Goal: Task Accomplishment & Management: Manage account settings

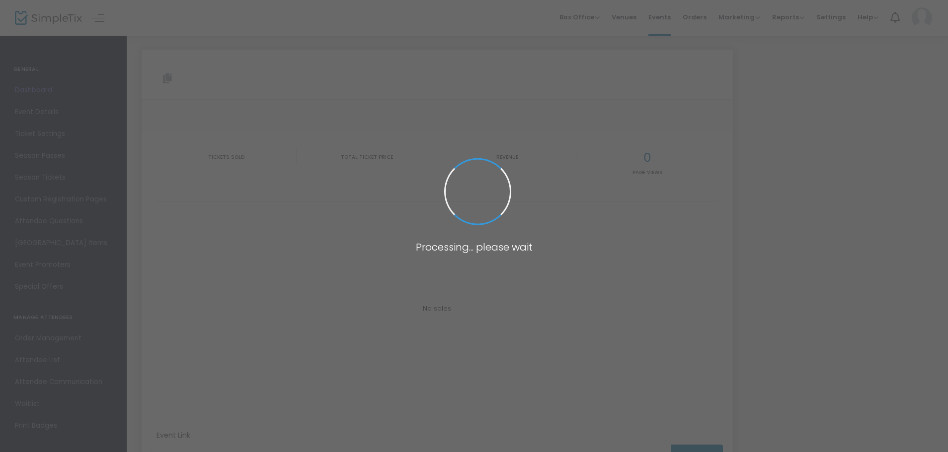
type input "[URL][DOMAIN_NAME]"
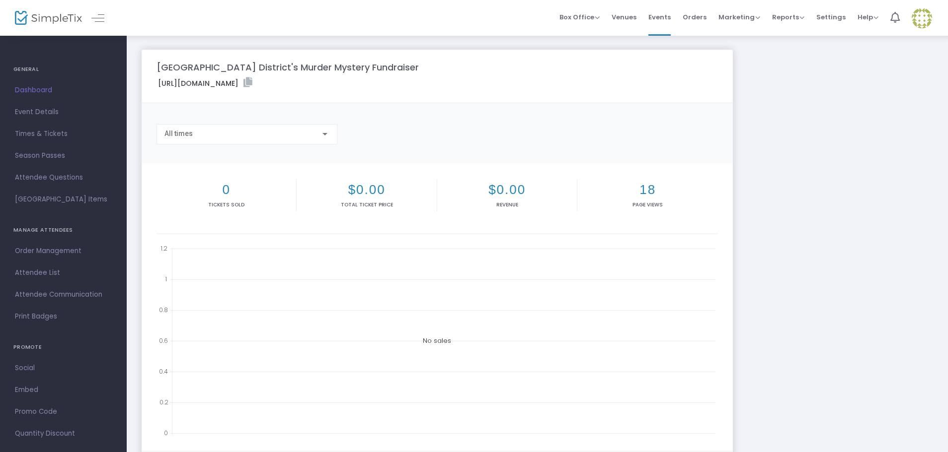
drag, startPoint x: 750, startPoint y: 181, endPoint x: 762, endPoint y: 178, distance: 11.7
click at [751, 180] on div "Lemont Public Library District's Murder Mystery Fundraiser https://www.simpleti…" at bounding box center [537, 297] width 801 height 494
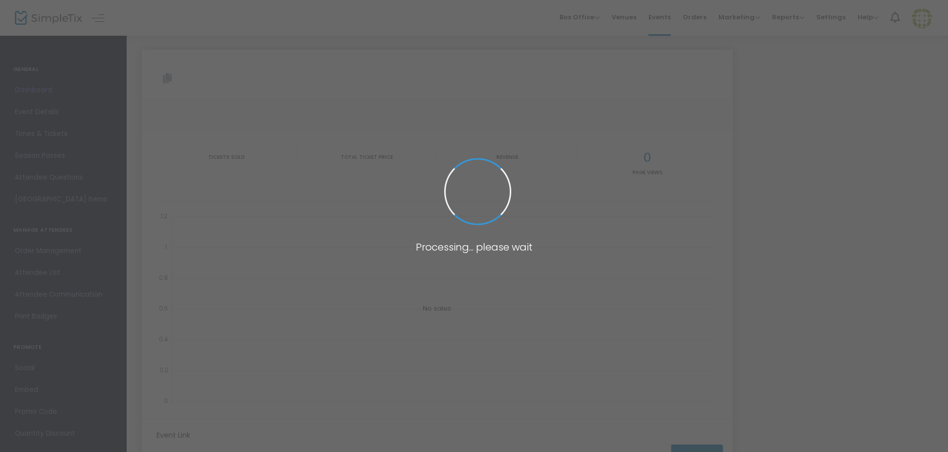
type input "[URL][DOMAIN_NAME]"
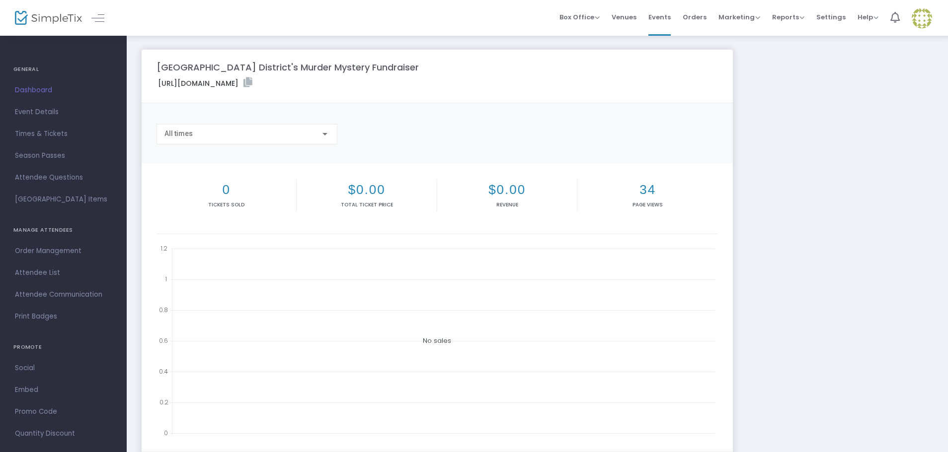
click at [795, 181] on div "Lemont Public Library District's Murder Mystery Fundraiser https://www.simpleti…" at bounding box center [537, 297] width 801 height 494
click at [51, 107] on span "Event Details" at bounding box center [63, 112] width 97 height 13
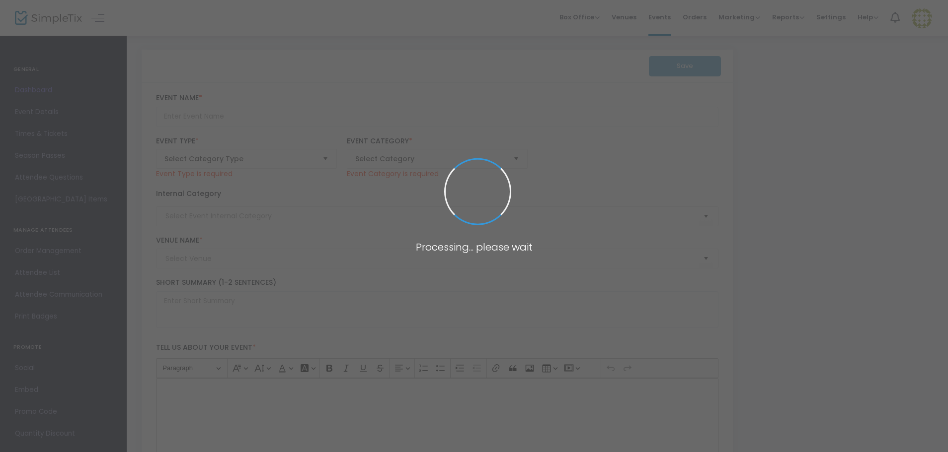
type input "[GEOGRAPHIC_DATA] District's Murder Mystery Fundraiser"
type textarea "Step into the glitz and glamour of 1930s Hollywood for an evening of intrigue a…"
type input "Buy Tickets"
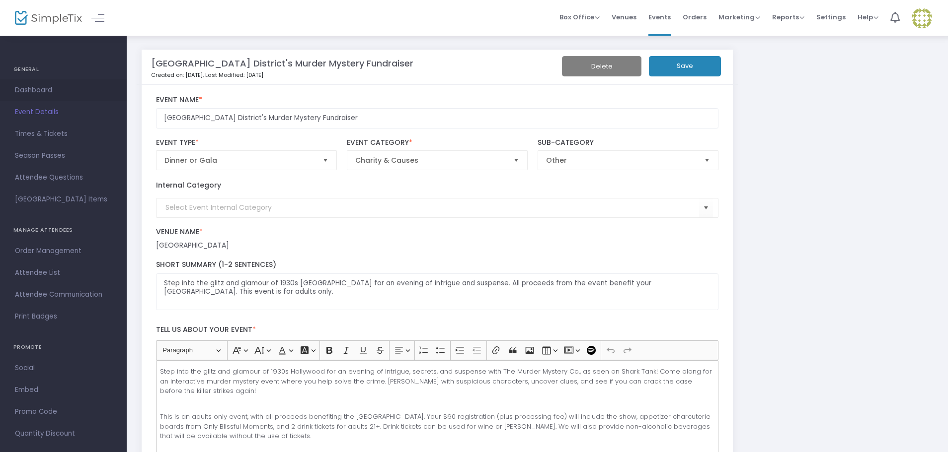
click at [41, 91] on span "Dashboard" at bounding box center [63, 90] width 97 height 13
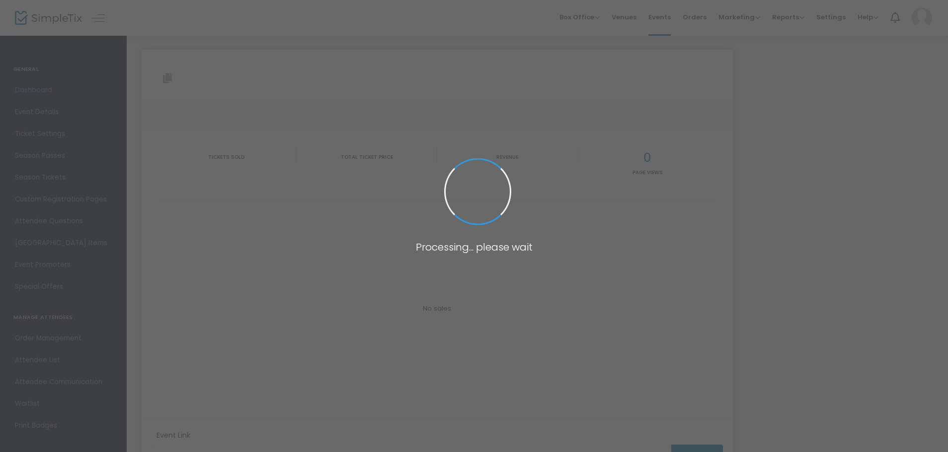
type input "[URL][DOMAIN_NAME]"
